Goal: Transaction & Acquisition: Download file/media

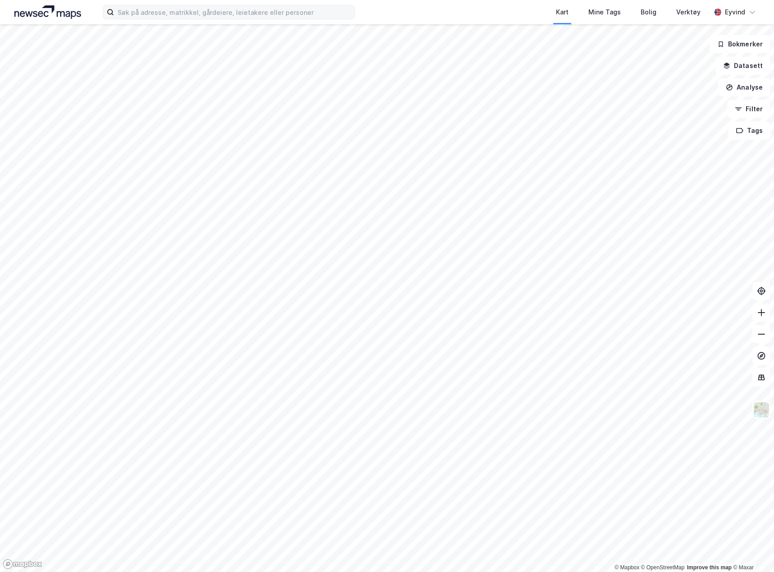
click at [194, 19] on div "Kart Mine Tags Bolig Verktøy Eyvind" at bounding box center [387, 12] width 774 height 24
click at [191, 14] on input at bounding box center [234, 12] width 241 height 14
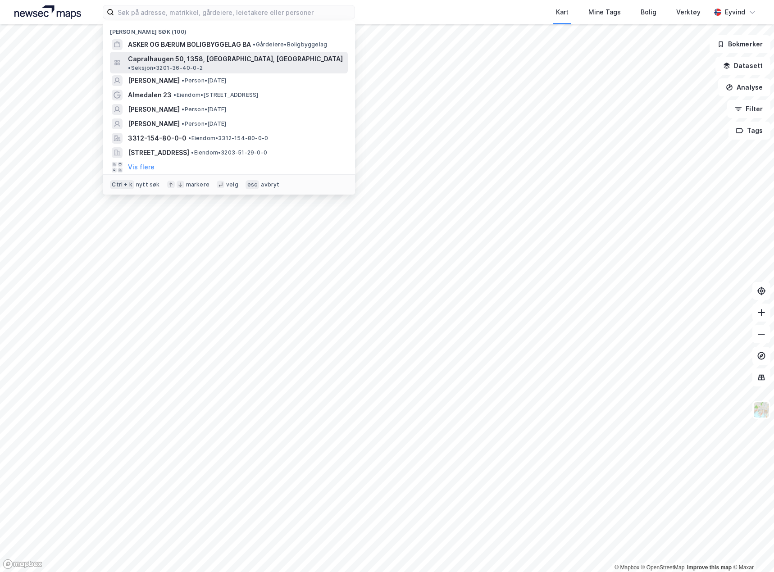
click at [197, 63] on span "Capralhaugen 50, 1358, [GEOGRAPHIC_DATA], [GEOGRAPHIC_DATA]" at bounding box center [235, 59] width 215 height 11
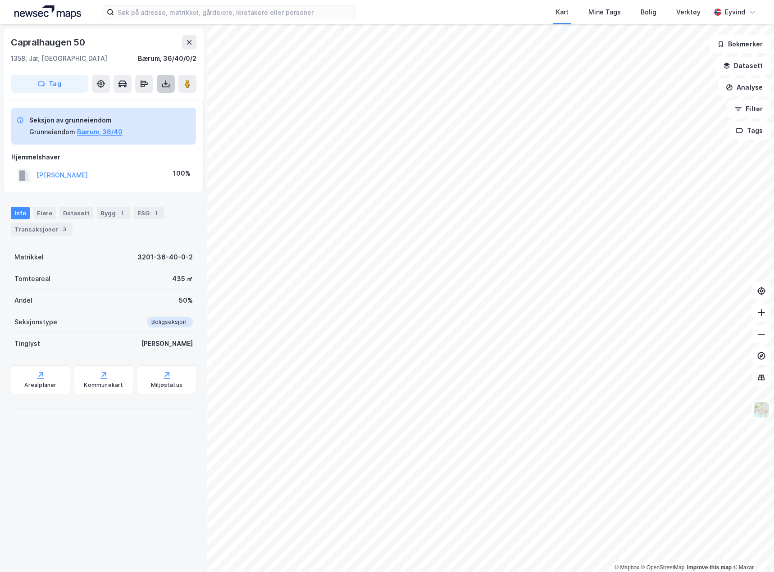
click at [169, 84] on icon at bounding box center [166, 86] width 8 height 4
click at [153, 97] on div "Last ned grunnbok" at bounding box center [127, 102] width 96 height 14
